Goal: Information Seeking & Learning: Learn about a topic

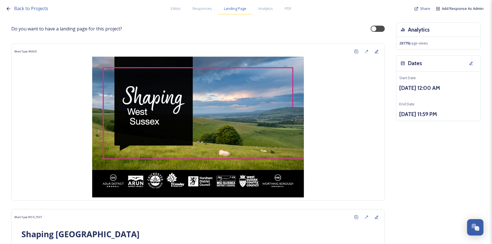
click at [236, 10] on span "Landing Page" at bounding box center [235, 8] width 23 height 5
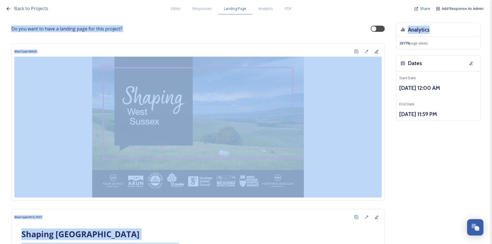
drag, startPoint x: 489, startPoint y: 14, endPoint x: 490, endPoint y: 30, distance: 15.8
click at [490, 30] on div "Back to Projects Editor Responses Landing Page Analytics PDF Share Add Response…" at bounding box center [246, 122] width 492 height 244
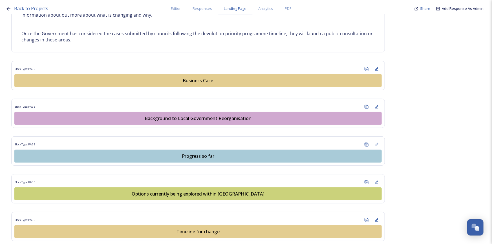
scroll to position [330, 0]
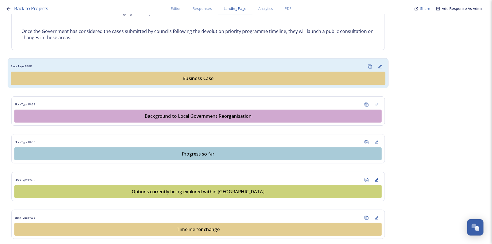
click at [211, 80] on div "Business Case" at bounding box center [198, 78] width 369 height 7
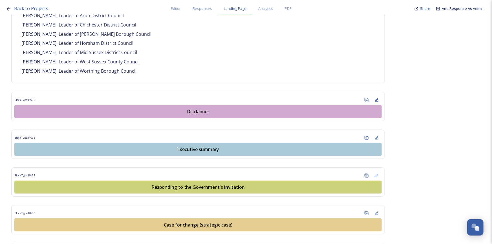
scroll to position [456, 0]
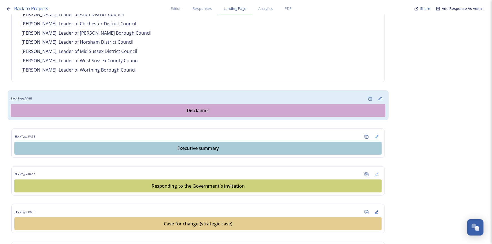
click at [185, 107] on div "Disclaimer" at bounding box center [198, 110] width 369 height 7
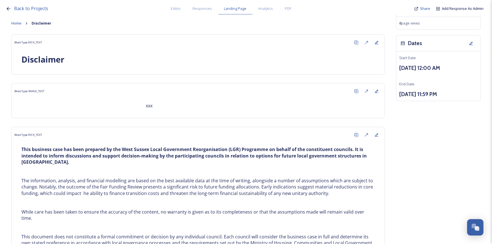
scroll to position [3, 0]
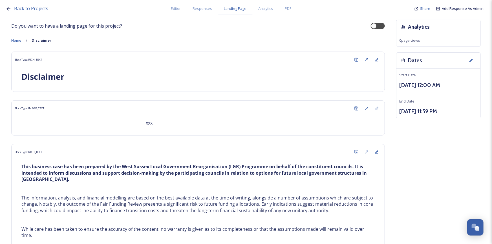
click at [26, 40] on icon at bounding box center [26, 40] width 5 height 5
click at [235, 13] on div "Landing Page" at bounding box center [235, 9] width 34 height 12
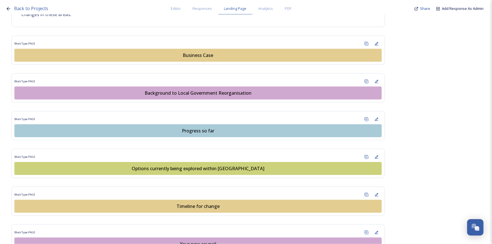
scroll to position [355, 0]
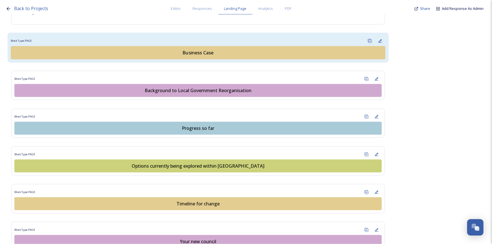
click at [229, 54] on div "Business Case" at bounding box center [198, 52] width 369 height 7
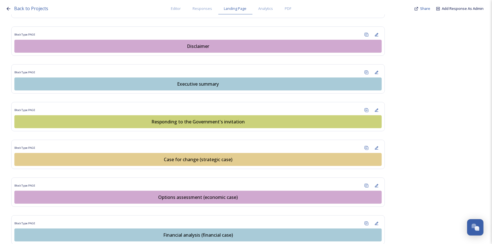
scroll to position [524, 0]
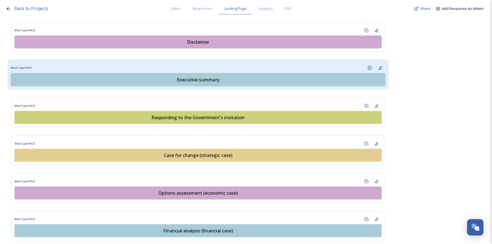
click at [216, 76] on div "Executive summary" at bounding box center [198, 79] width 369 height 7
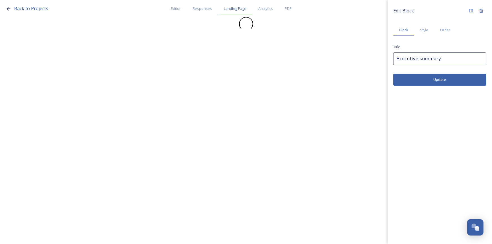
scroll to position [0, 0]
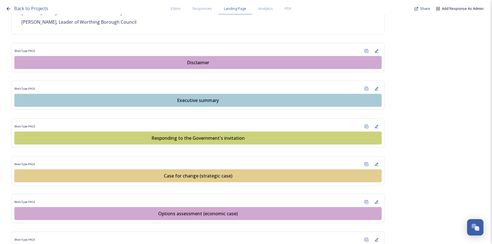
scroll to position [508, 0]
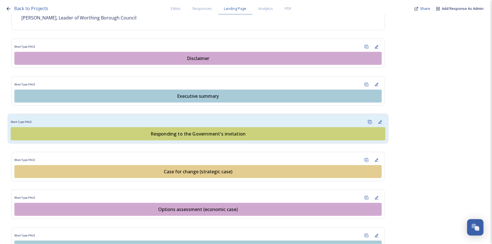
click at [237, 131] on div "Responding to the Government's invitation" at bounding box center [198, 134] width 369 height 7
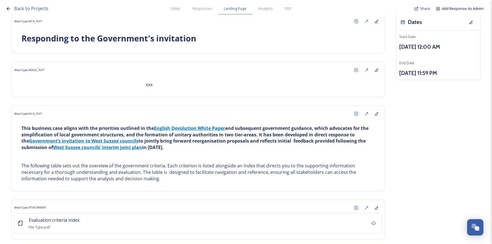
scroll to position [67, 0]
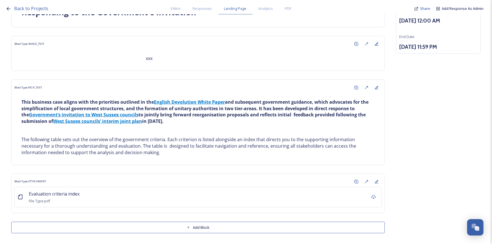
click at [8, 8] on icon at bounding box center [9, 9] width 6 height 6
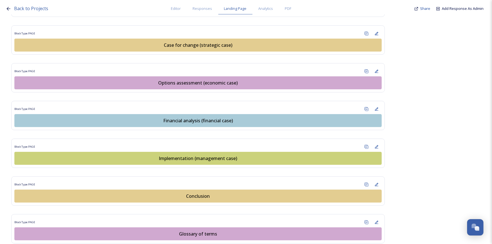
scroll to position [637, 0]
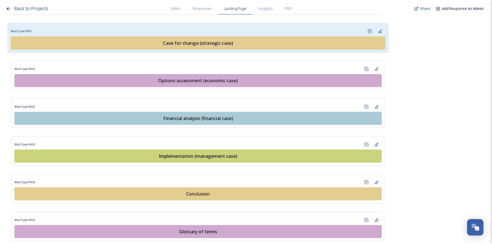
click at [236, 40] on div "Case for change (strategic case)" at bounding box center [198, 43] width 369 height 7
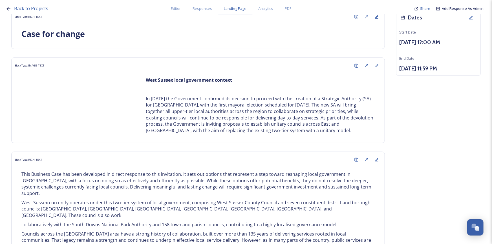
scroll to position [23, 0]
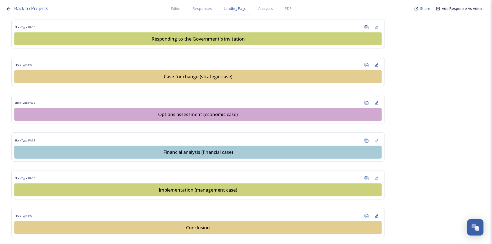
scroll to position [618, 0]
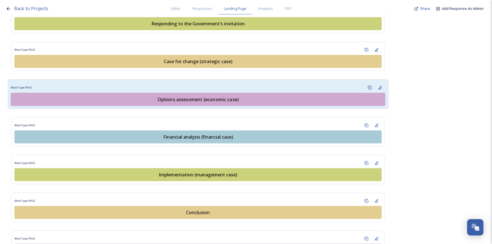
click at [262, 96] on div "Options assessment (economic case)" at bounding box center [198, 99] width 369 height 7
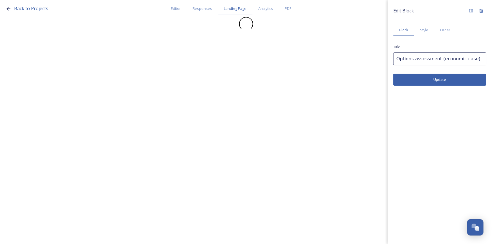
scroll to position [0, 0]
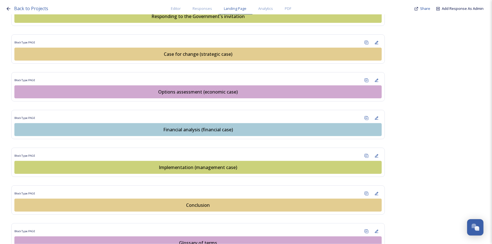
scroll to position [627, 0]
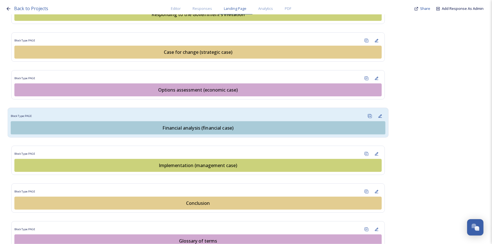
click at [192, 124] on div "Financial analysis (financial case)" at bounding box center [198, 127] width 369 height 7
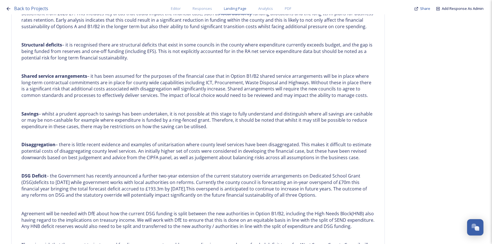
scroll to position [2577, 0]
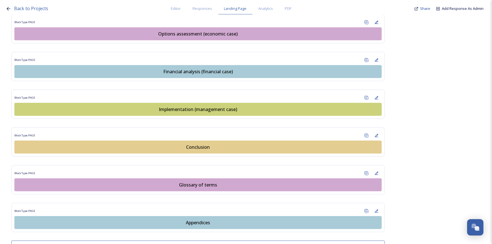
scroll to position [694, 0]
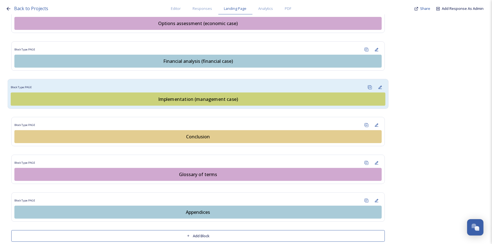
click at [245, 96] on div "Implementation (management case)" at bounding box center [198, 99] width 369 height 7
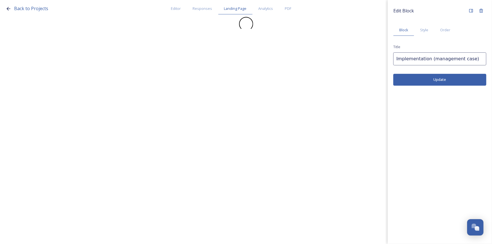
scroll to position [0, 0]
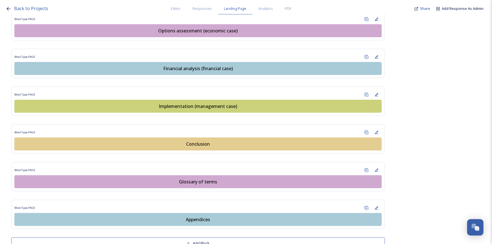
scroll to position [694, 0]
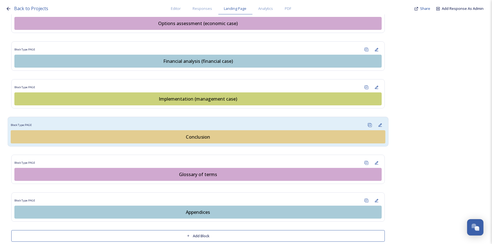
click at [216, 132] on button "Conclusion" at bounding box center [198, 136] width 375 height 13
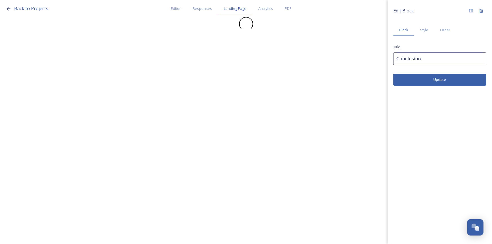
scroll to position [0, 0]
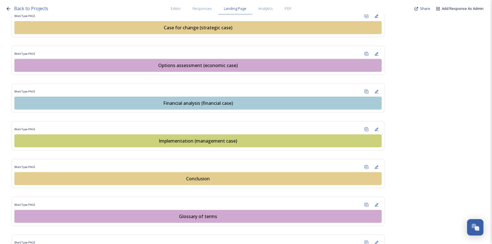
scroll to position [694, 0]
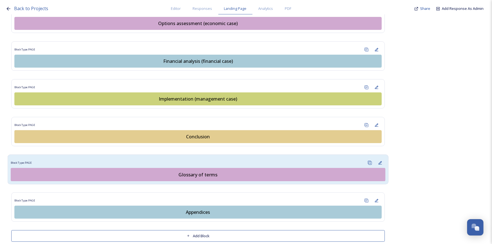
click at [213, 171] on div "Glossary of terms" at bounding box center [198, 174] width 369 height 7
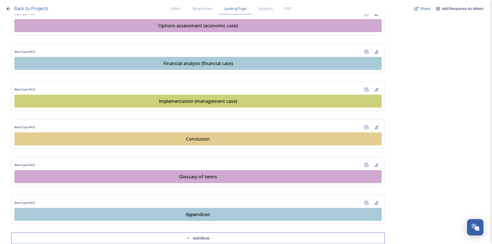
scroll to position [694, 0]
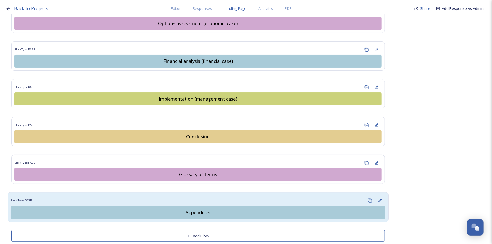
click at [295, 209] on div "Appendices" at bounding box center [198, 212] width 369 height 7
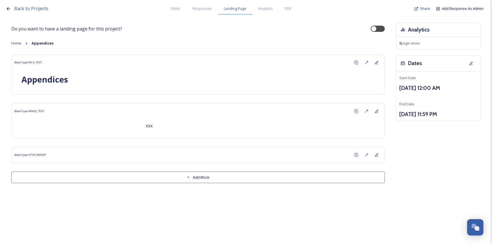
click at [11, 9] on icon at bounding box center [9, 9] width 6 height 6
click at [8, 9] on icon at bounding box center [9, 9] width 6 height 6
